Goal: Information Seeking & Learning: Learn about a topic

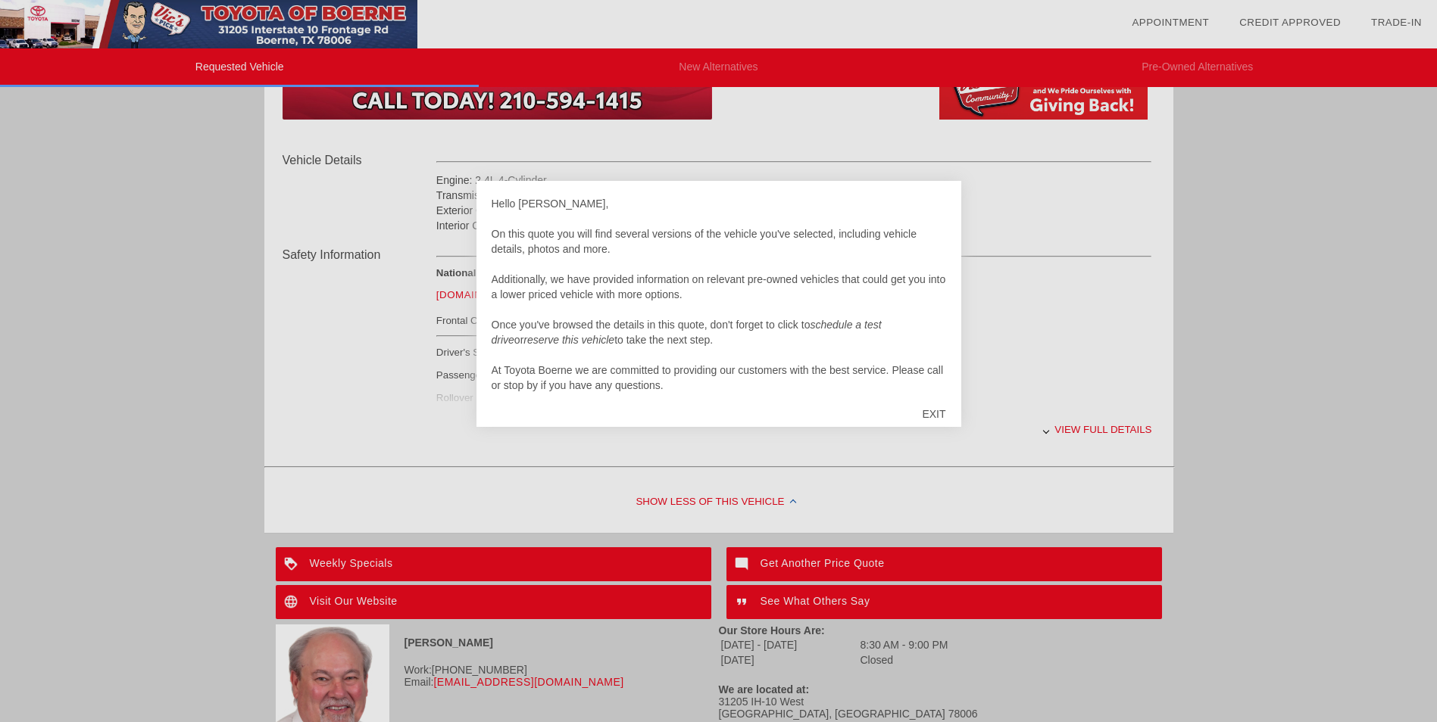
scroll to position [454, 0]
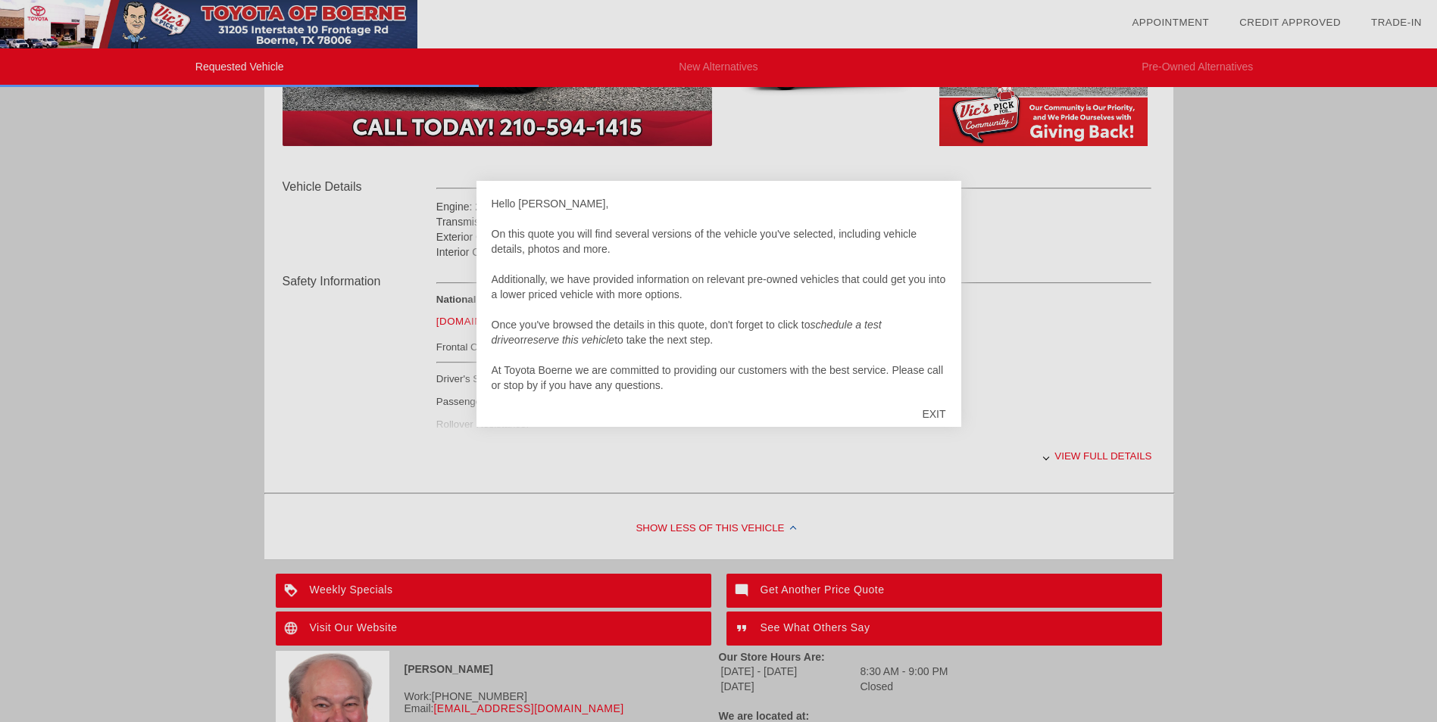
click at [938, 411] on div "EXIT" at bounding box center [933, 414] width 54 height 45
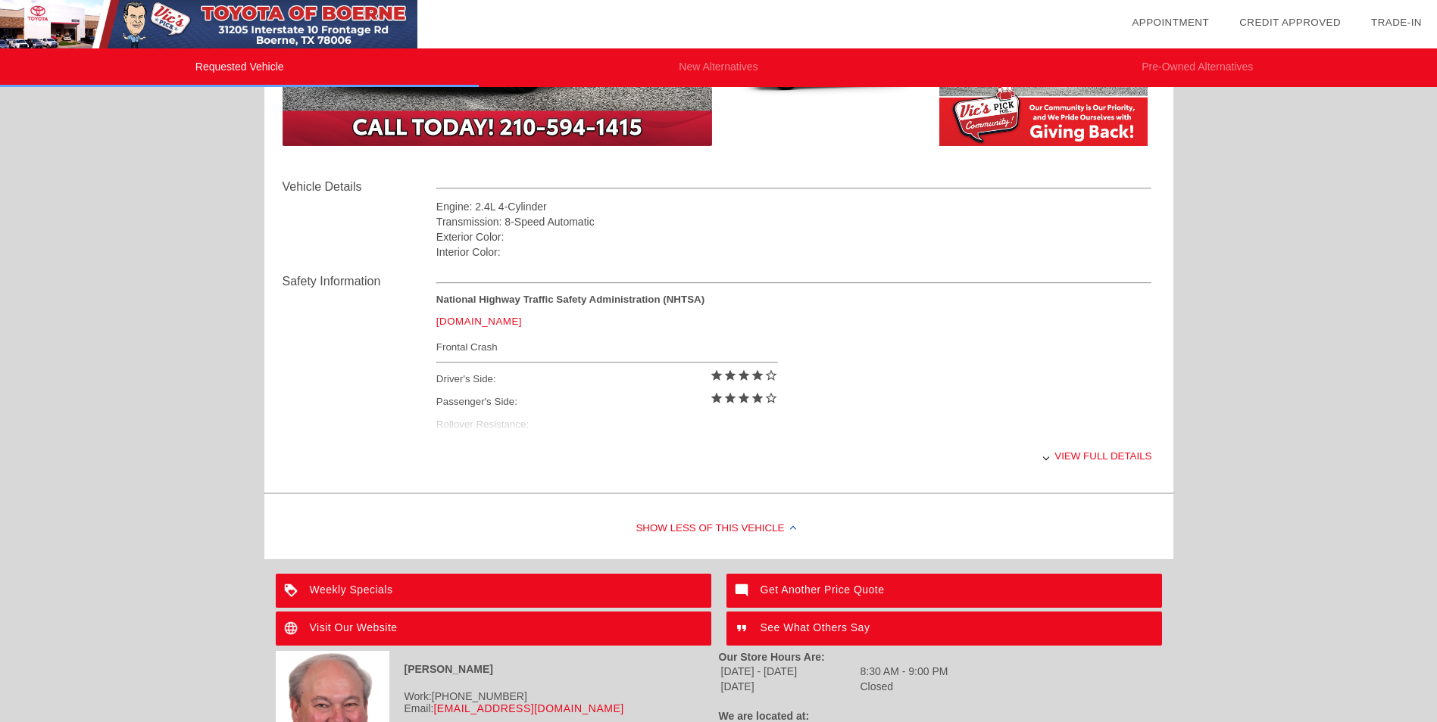
click at [1111, 461] on div "View full details" at bounding box center [794, 456] width 716 height 37
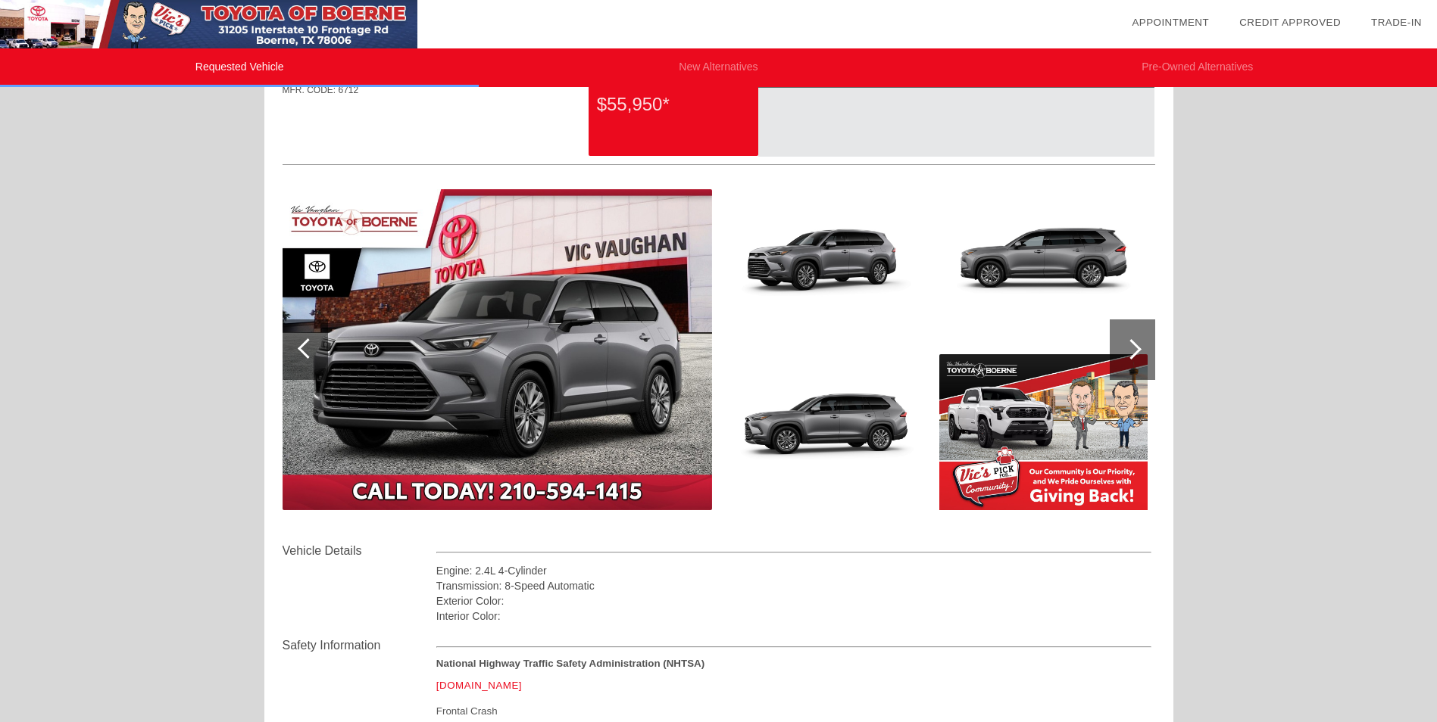
scroll to position [0, 0]
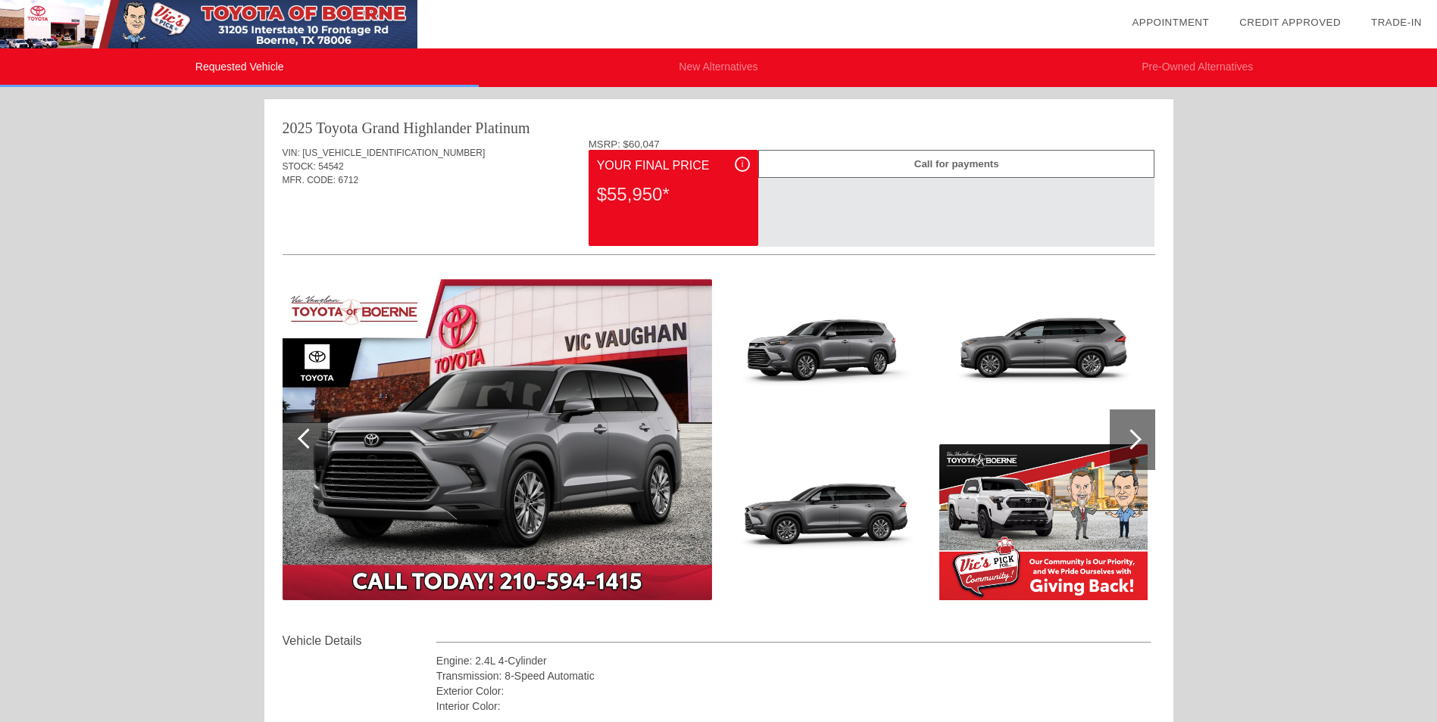
click at [662, 193] on div "$55,950*" at bounding box center [673, 194] width 153 height 39
click at [1148, 433] on div at bounding box center [1131, 440] width 45 height 61
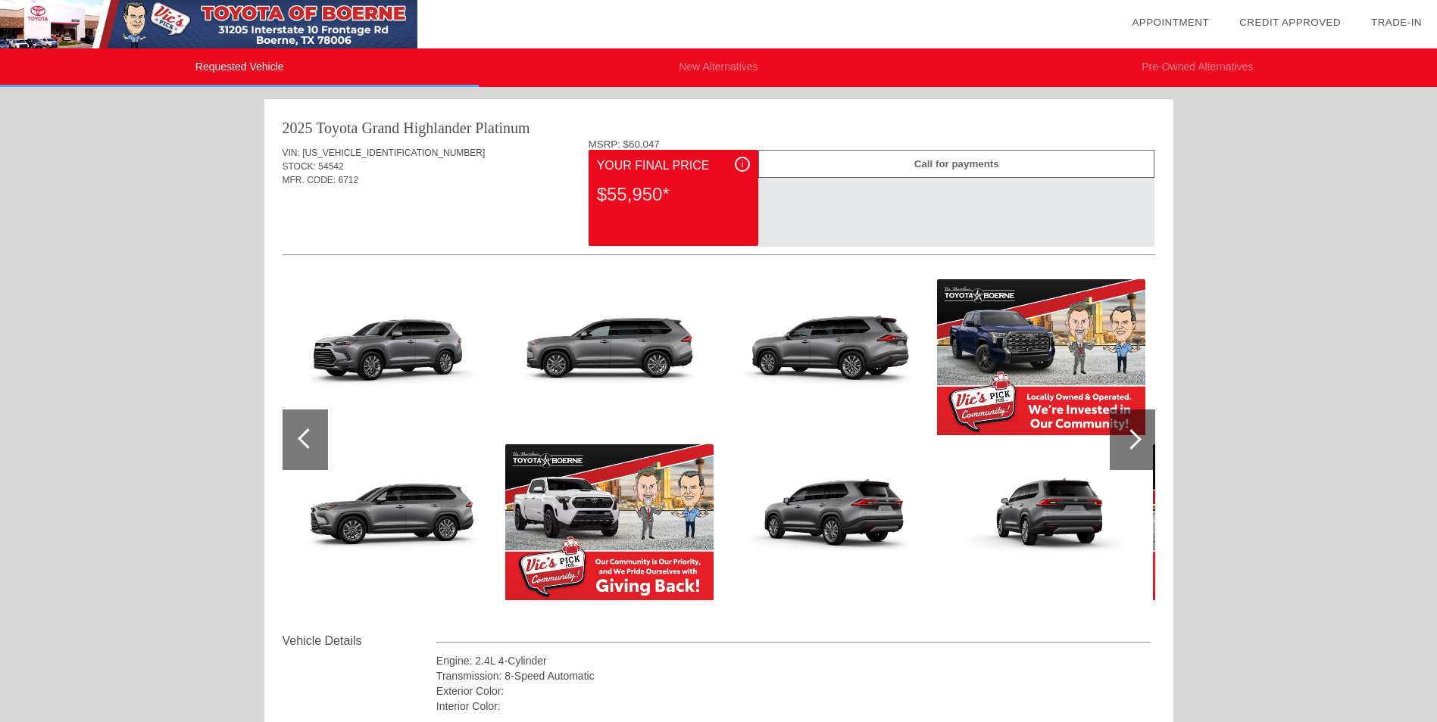
click at [1135, 437] on div at bounding box center [1131, 439] width 20 height 20
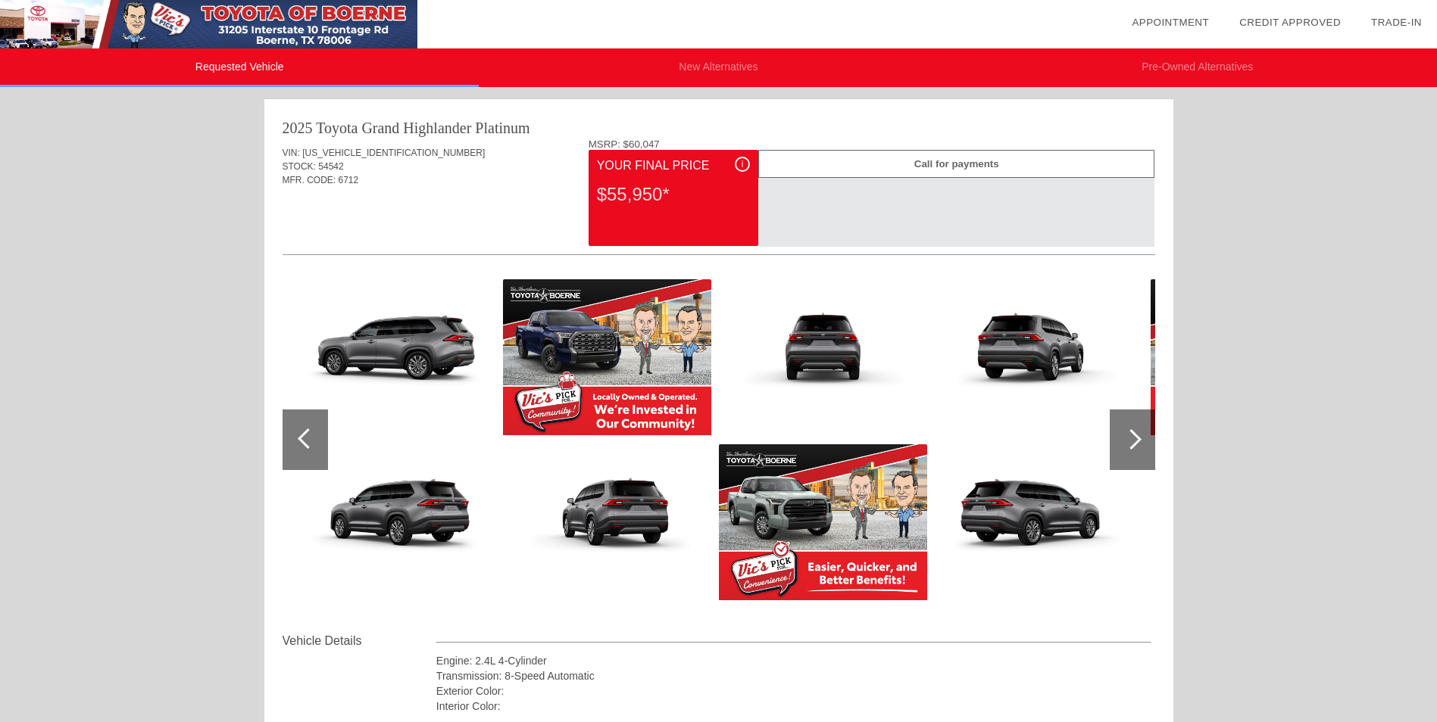
click at [1135, 437] on div at bounding box center [1131, 439] width 20 height 20
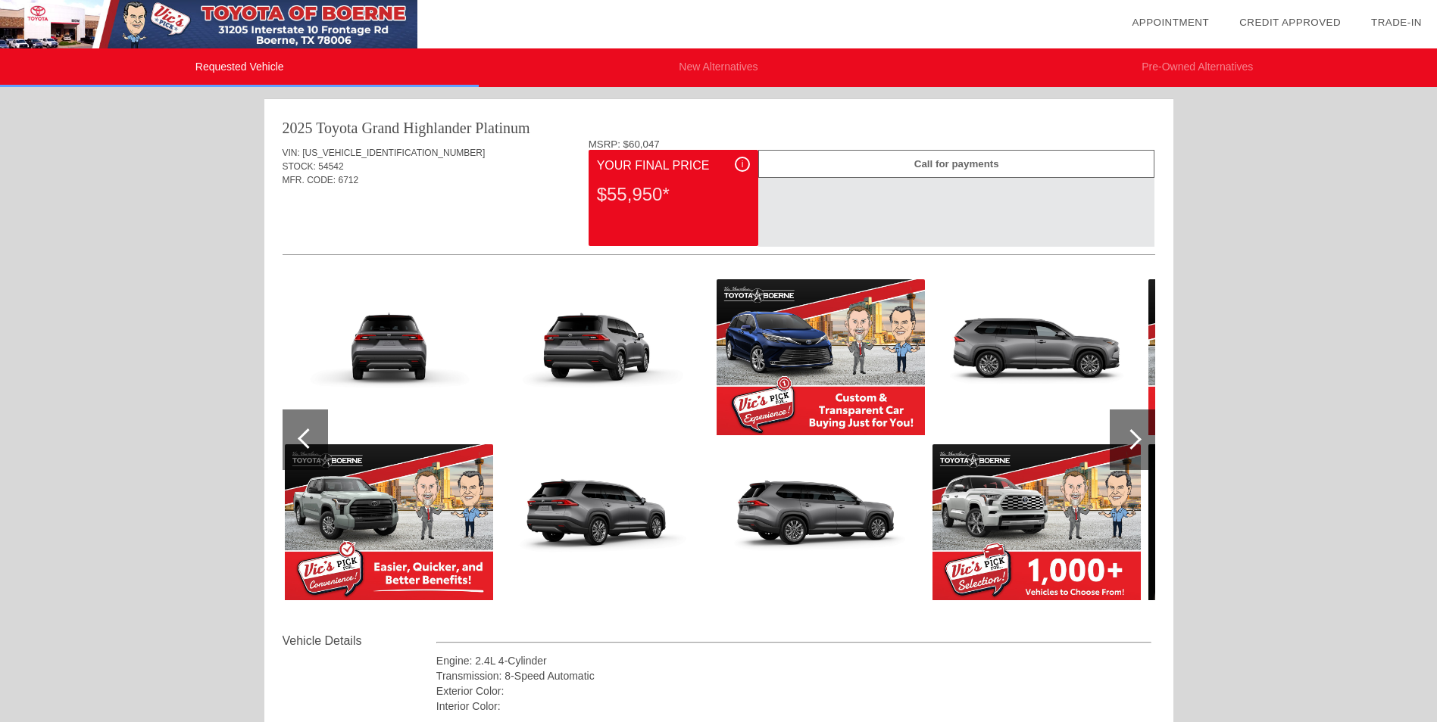
click at [1135, 437] on div at bounding box center [1131, 439] width 20 height 20
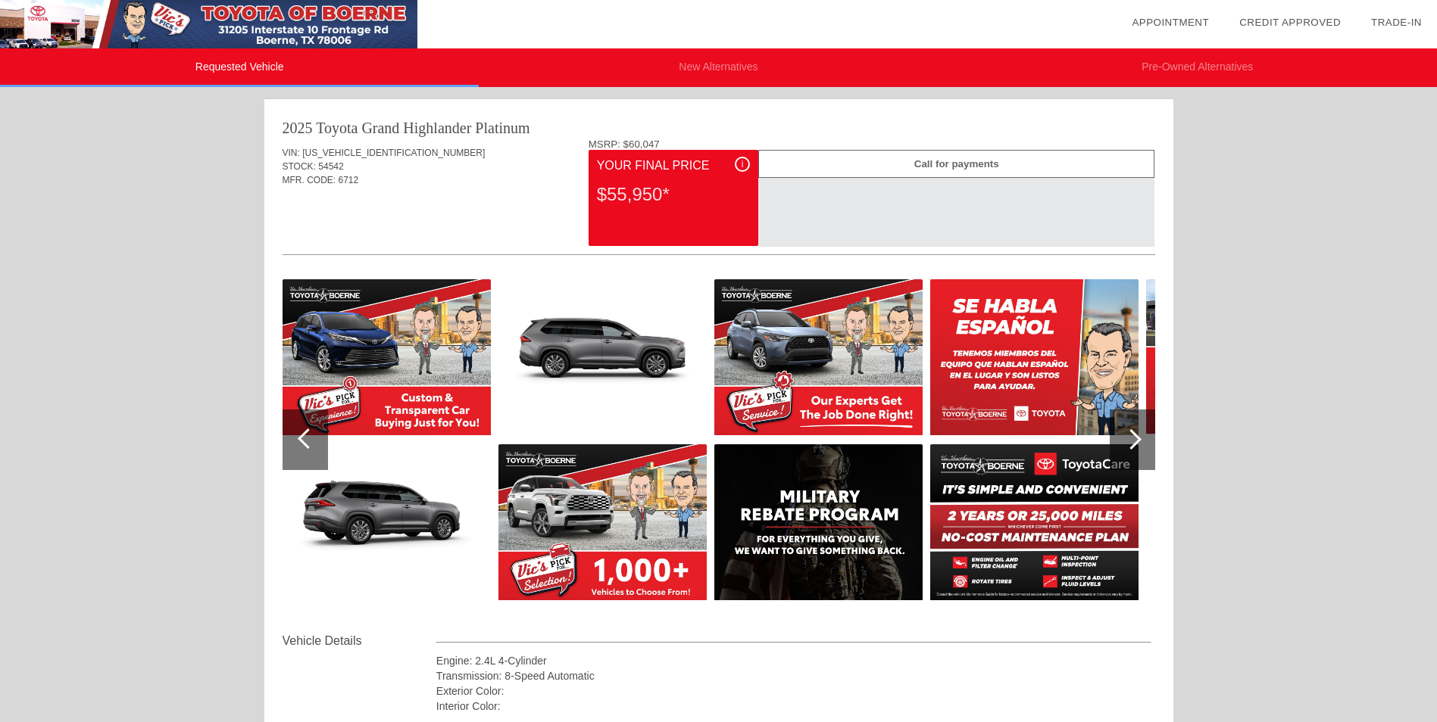
click at [1135, 437] on div at bounding box center [1131, 439] width 20 height 20
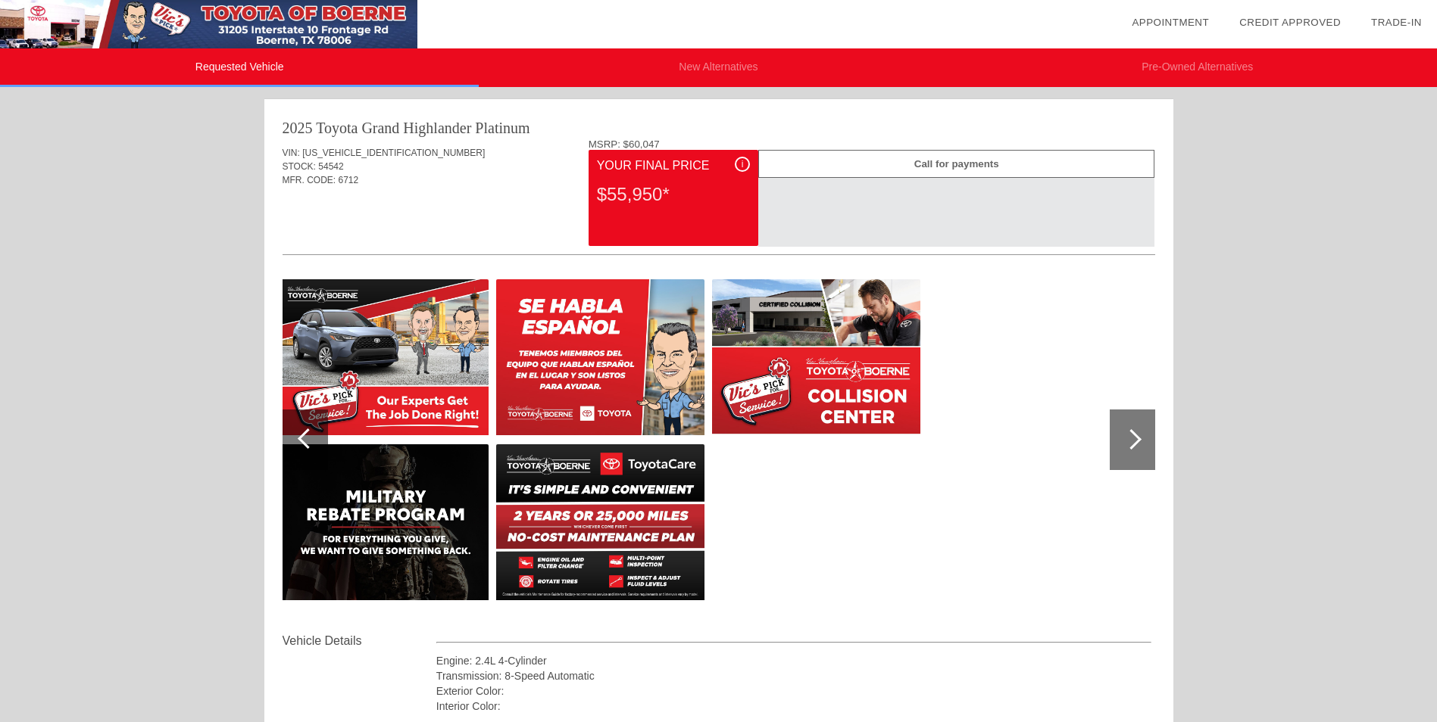
click at [1135, 437] on div at bounding box center [1131, 439] width 20 height 20
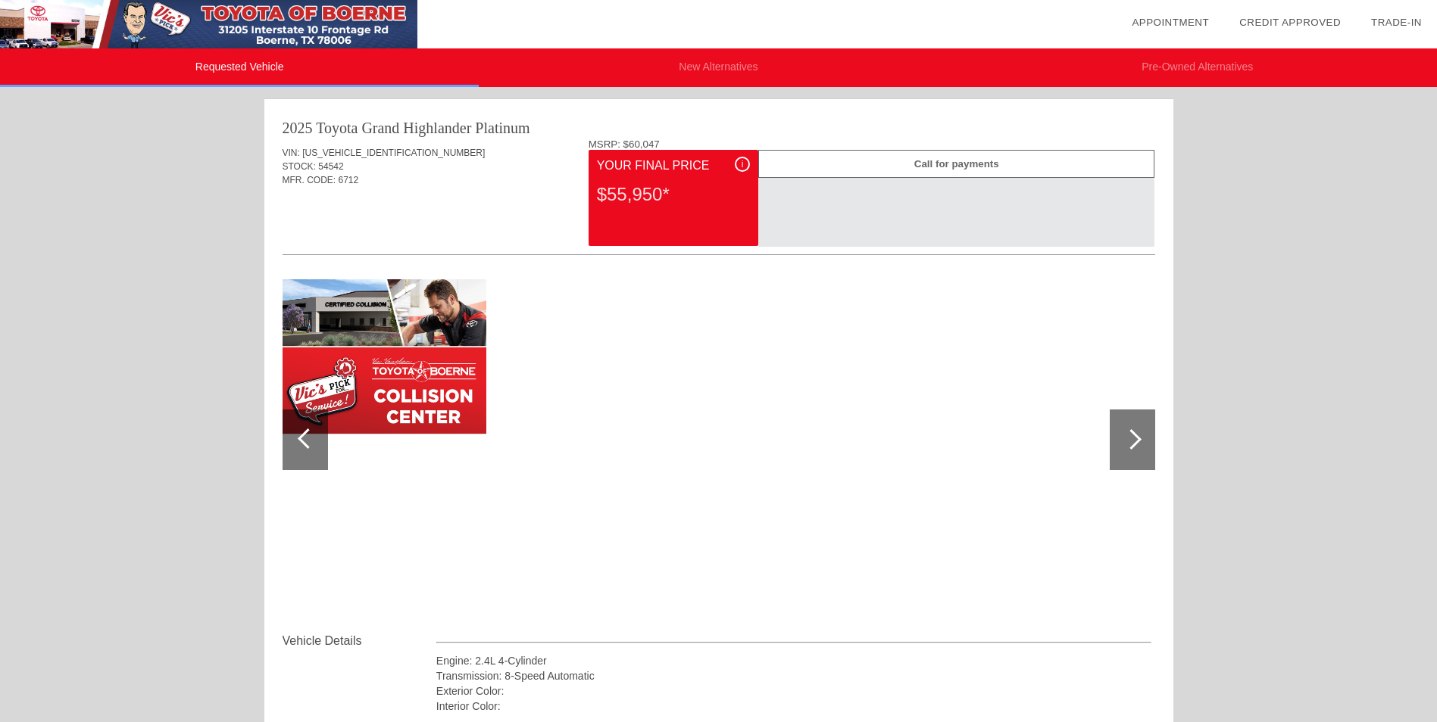
click at [738, 164] on div "i" at bounding box center [742, 164] width 15 height 15
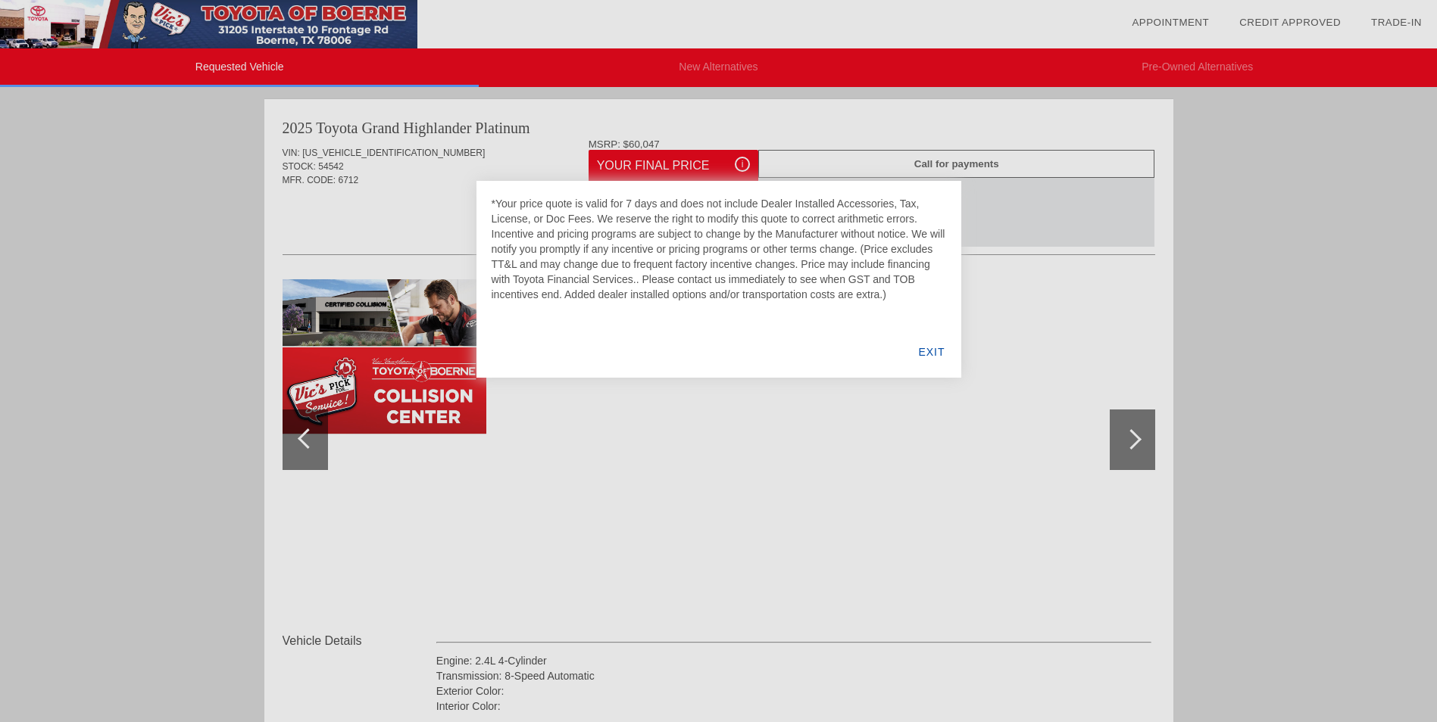
click at [738, 164] on div at bounding box center [718, 361] width 1437 height 722
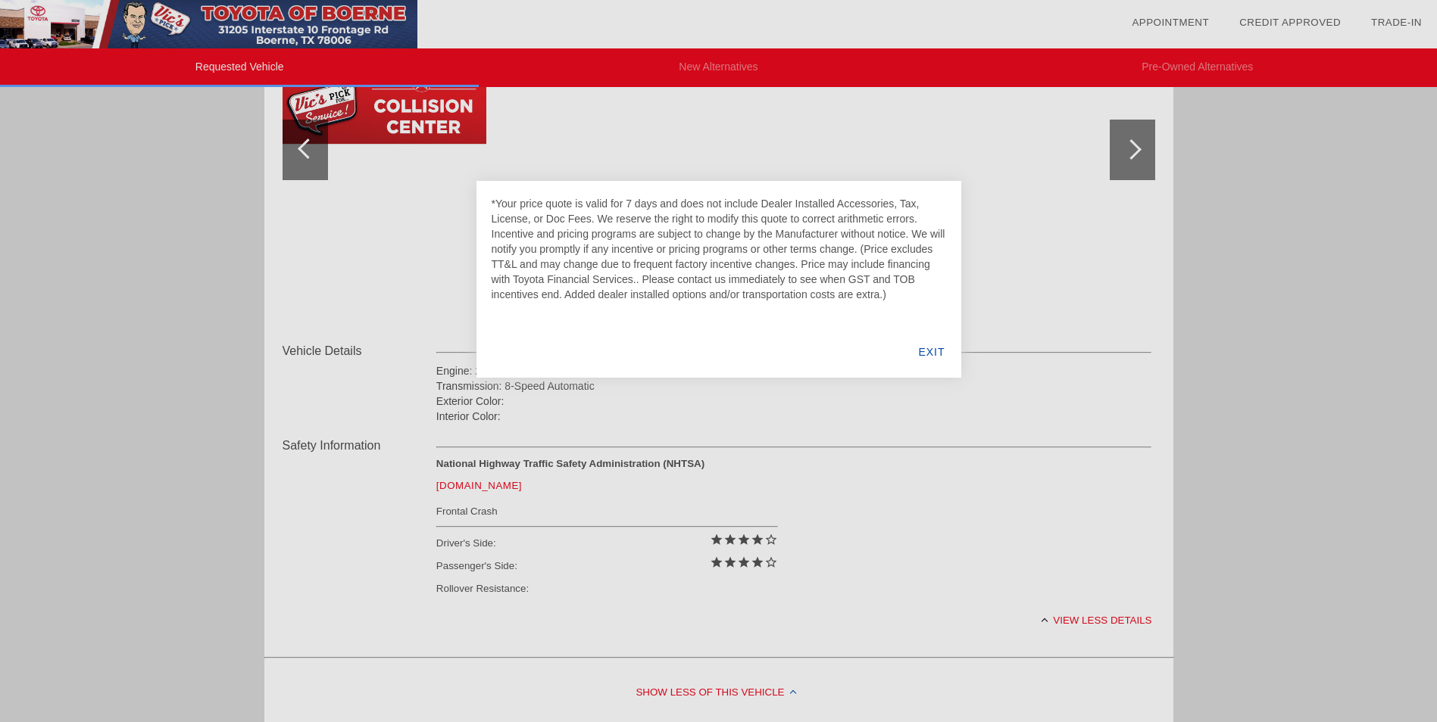
scroll to position [303, 0]
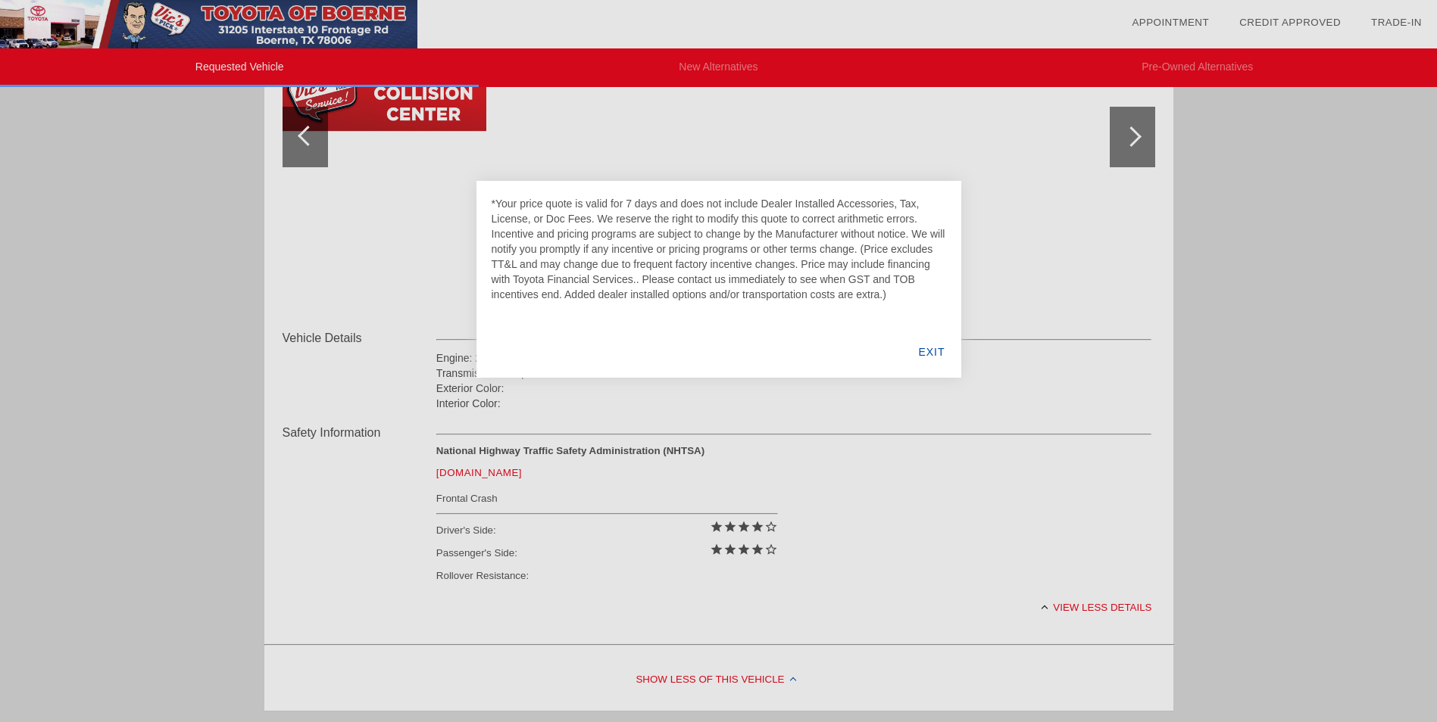
drag, startPoint x: 931, startPoint y: 349, endPoint x: 923, endPoint y: 354, distance: 9.2
click at [931, 349] on div "EXIT" at bounding box center [931, 351] width 58 height 51
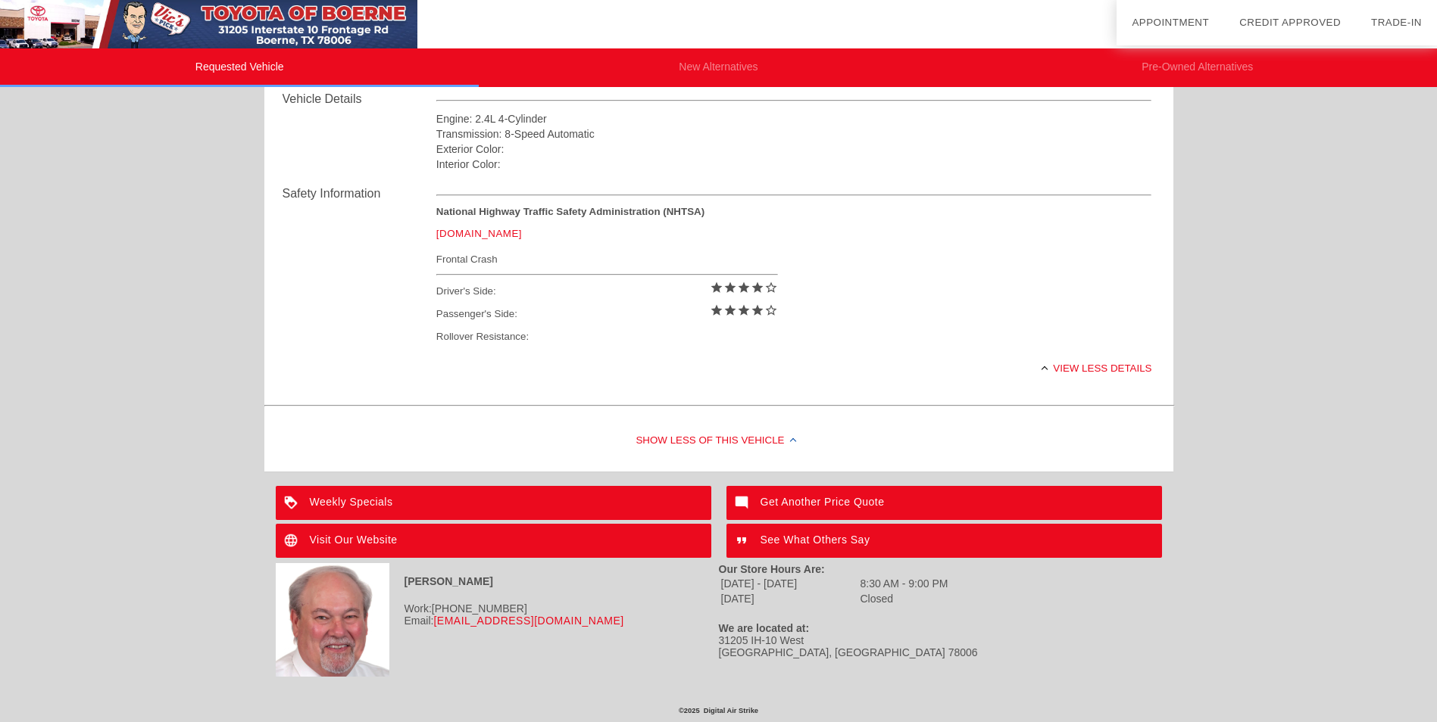
scroll to position [544, 0]
click at [346, 538] on div "Visit Our Website" at bounding box center [493, 541] width 435 height 34
